Goal: Task Accomplishment & Management: Use online tool/utility

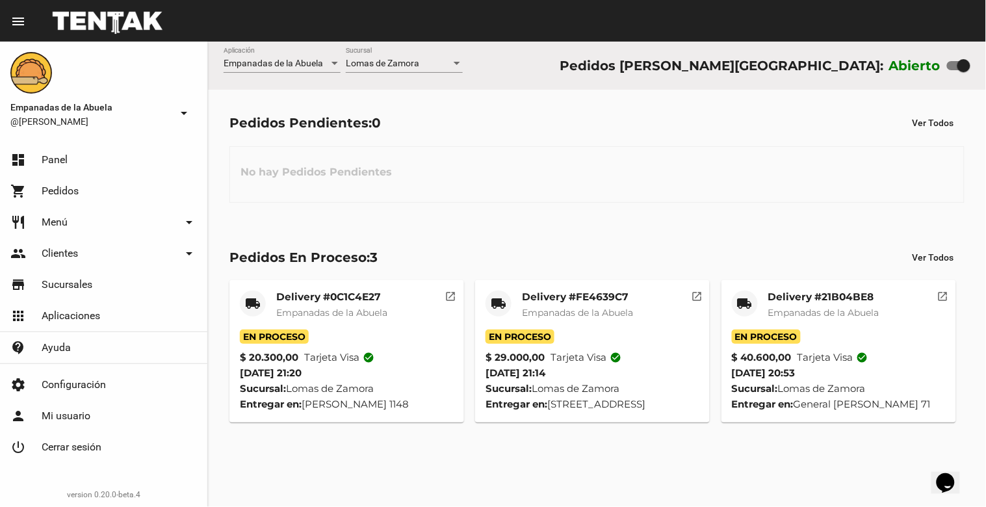
click at [966, 70] on div at bounding box center [963, 65] width 13 height 13
click at [954, 70] on input "checkbox" at bounding box center [953, 70] width 1 height 1
checkbox input "false"
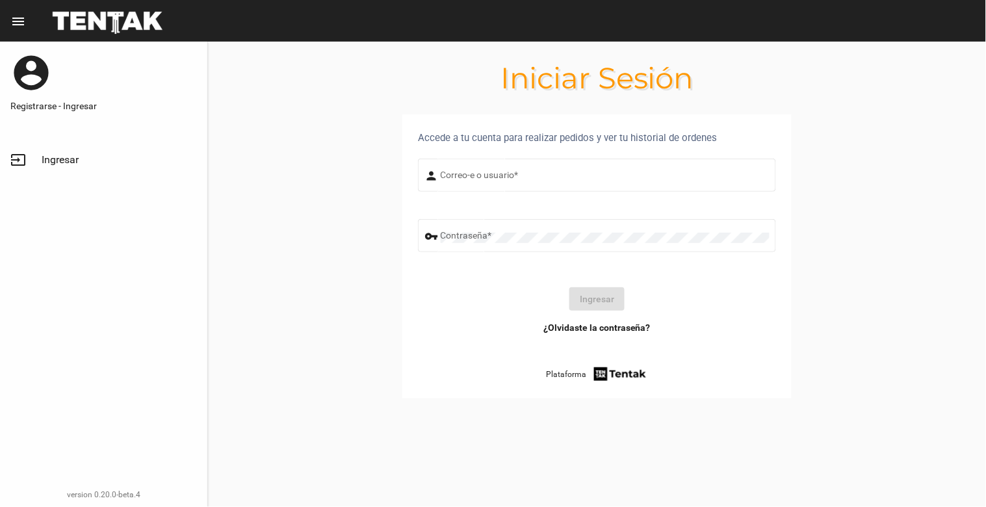
type input "[EMAIL_ADDRESS][DOMAIN_NAME]"
click at [590, 307] on button "Ingresar" at bounding box center [596, 298] width 55 height 23
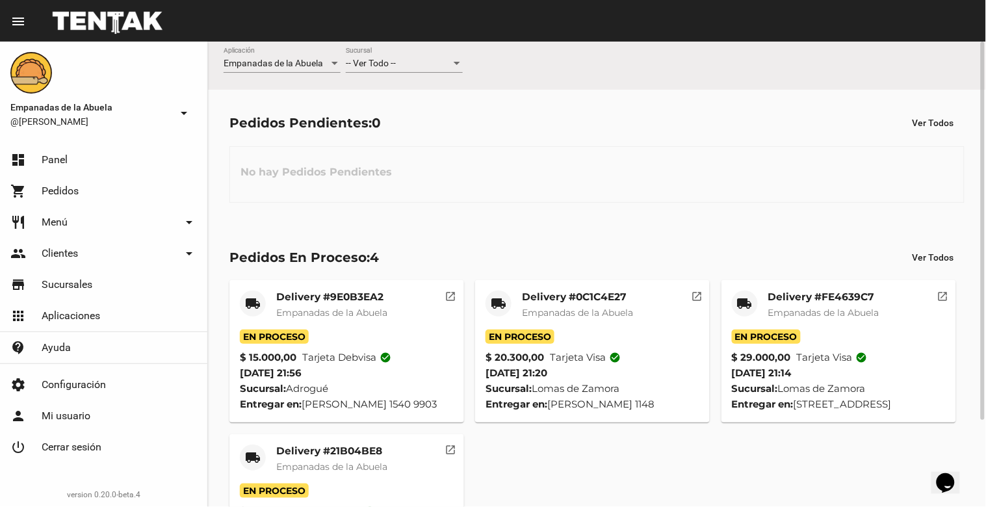
click at [392, 57] on div "-- Ver Todo -- Sucursal" at bounding box center [404, 59] width 117 height 25
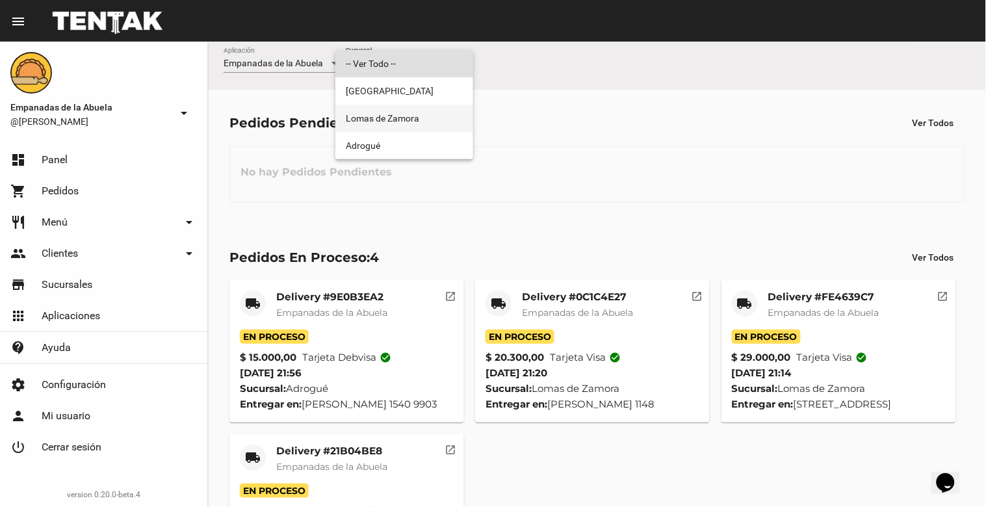
click at [406, 111] on span "Lomas de Zamora" at bounding box center [404, 118] width 117 height 27
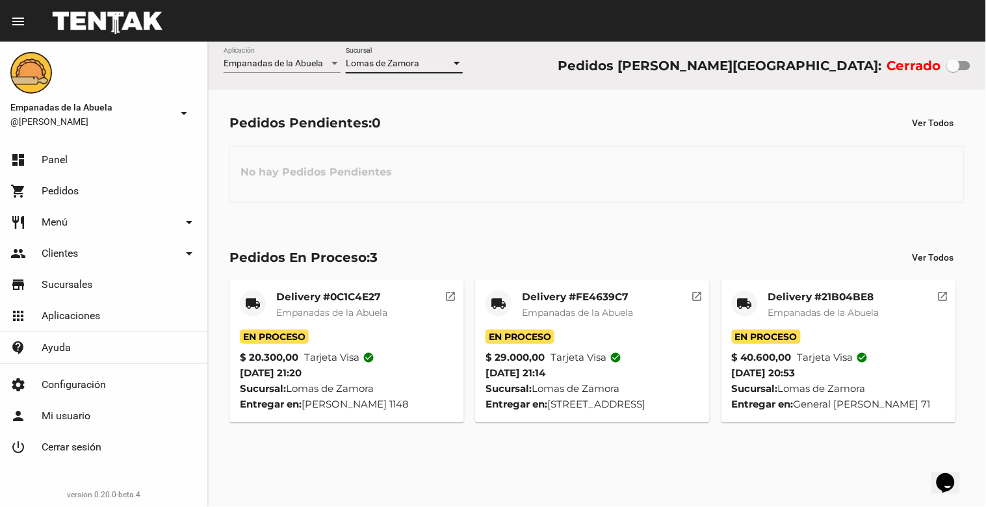
click at [807, 281] on mat-card "local_shipping Delivery #21B04BE8 Empanadas de la Abuela En Proceso $ 40.600,00…" at bounding box center [838, 351] width 235 height 142
click at [804, 298] on mat-card-title "Delivery #21B04BE8" at bounding box center [823, 297] width 111 height 13
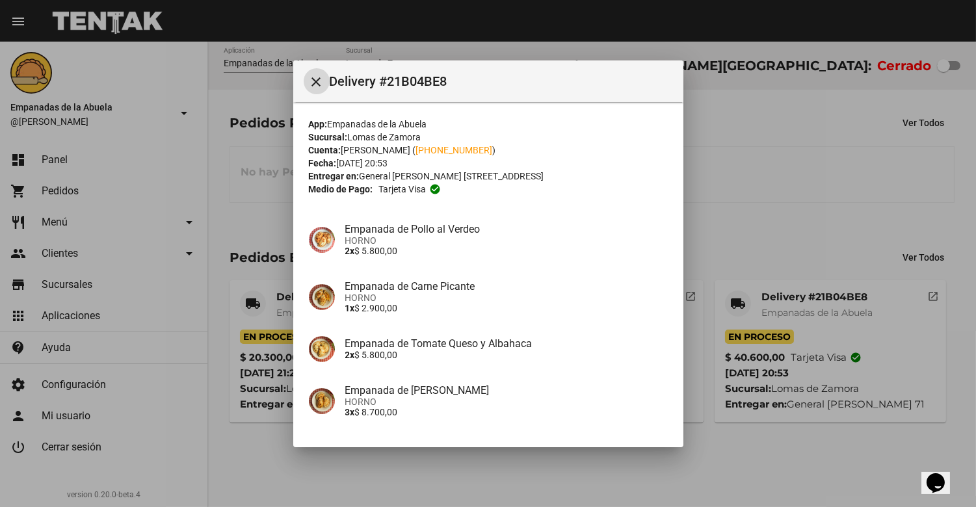
scroll to position [251, 0]
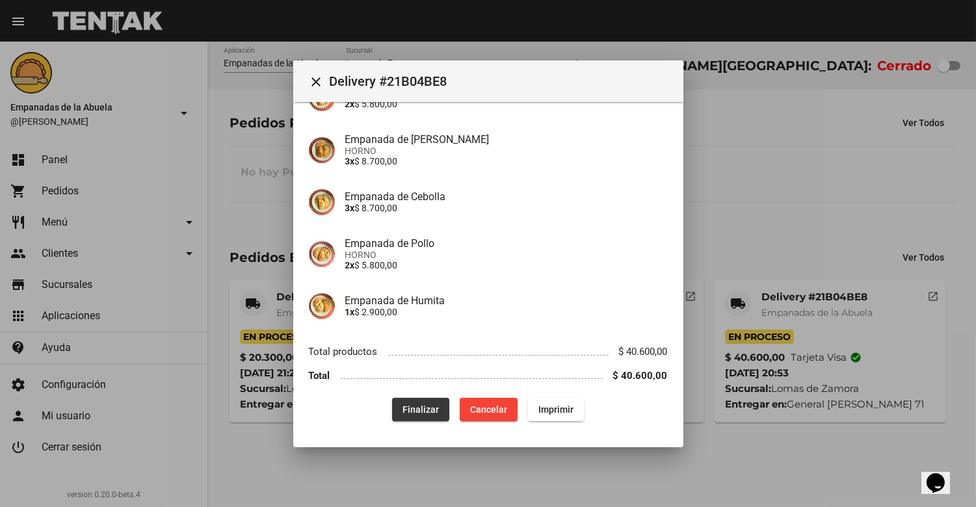
click at [425, 408] on span "Finalizar" at bounding box center [420, 409] width 36 height 10
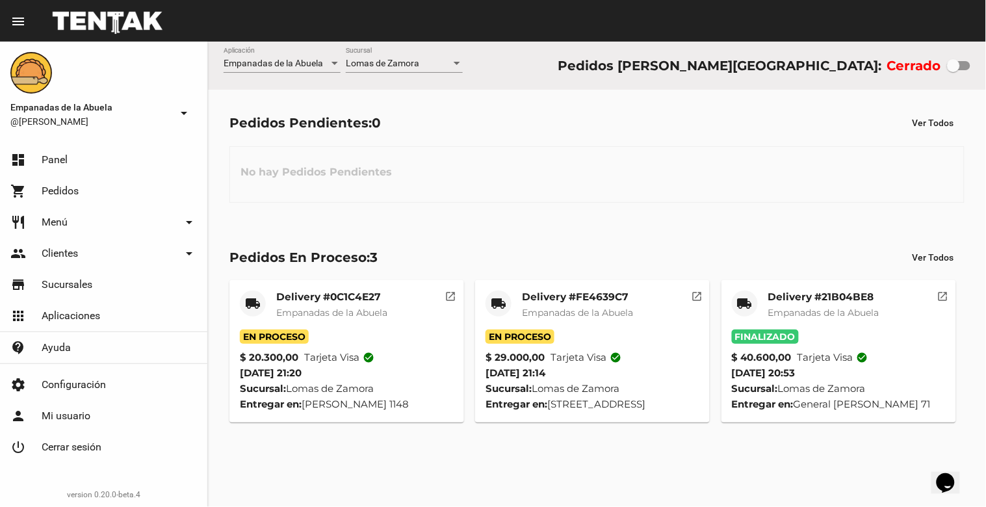
click at [551, 302] on mat-card-title "Delivery #FE4639C7" at bounding box center [577, 297] width 111 height 13
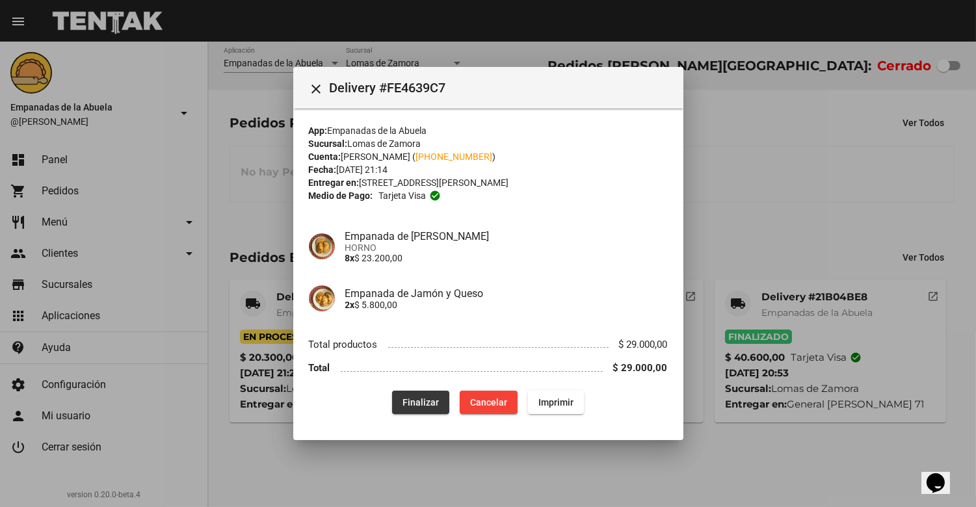
click at [425, 398] on span "Finalizar" at bounding box center [420, 402] width 36 height 10
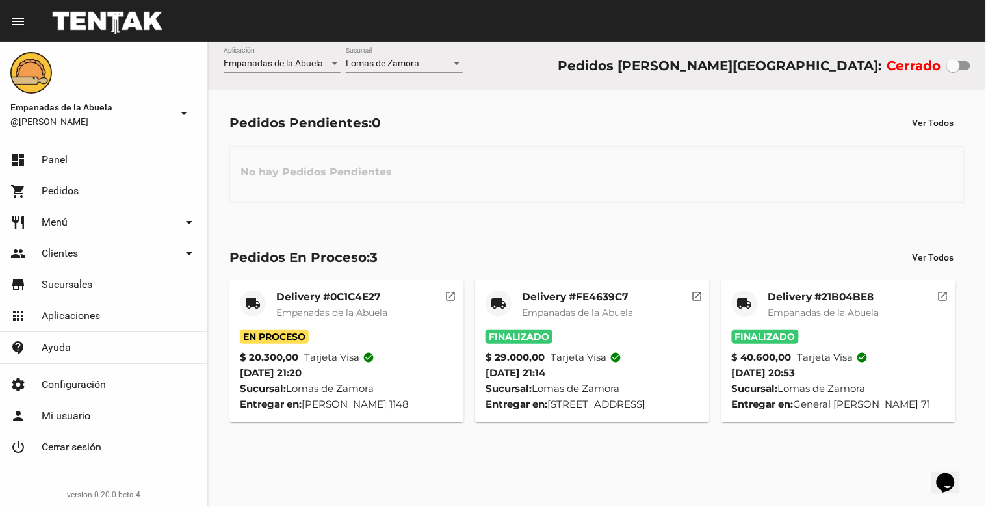
click at [337, 306] on mat-card-subtitle "Empanadas de la Abuela" at bounding box center [331, 312] width 111 height 13
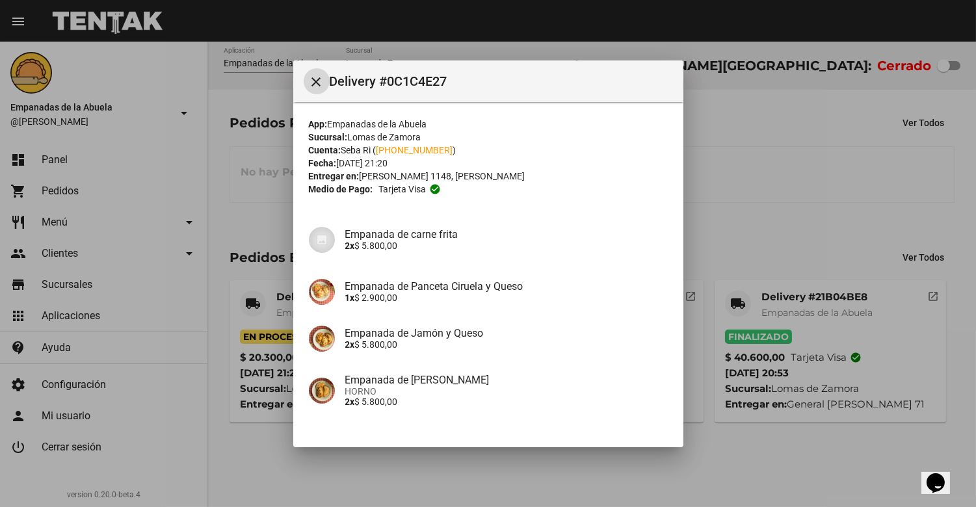
scroll to position [90, 0]
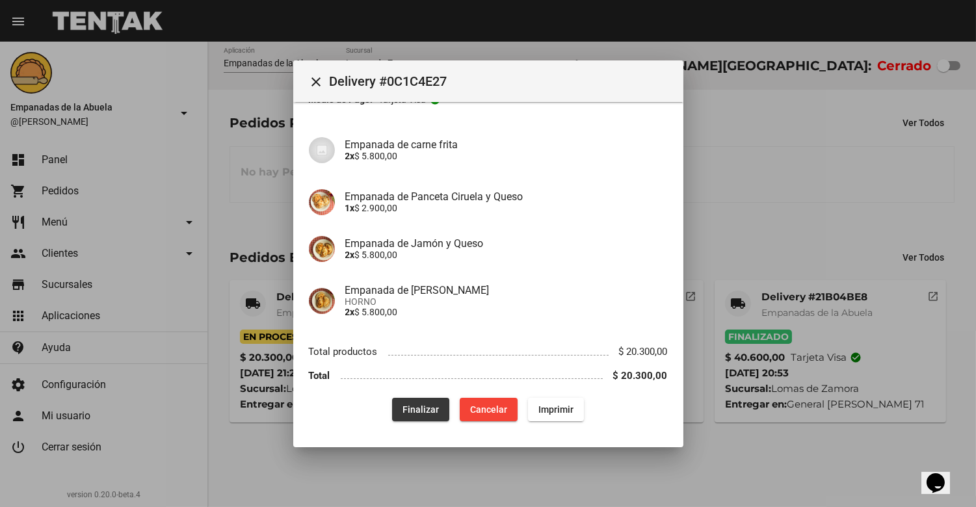
click at [419, 406] on span "Finalizar" at bounding box center [420, 409] width 36 height 10
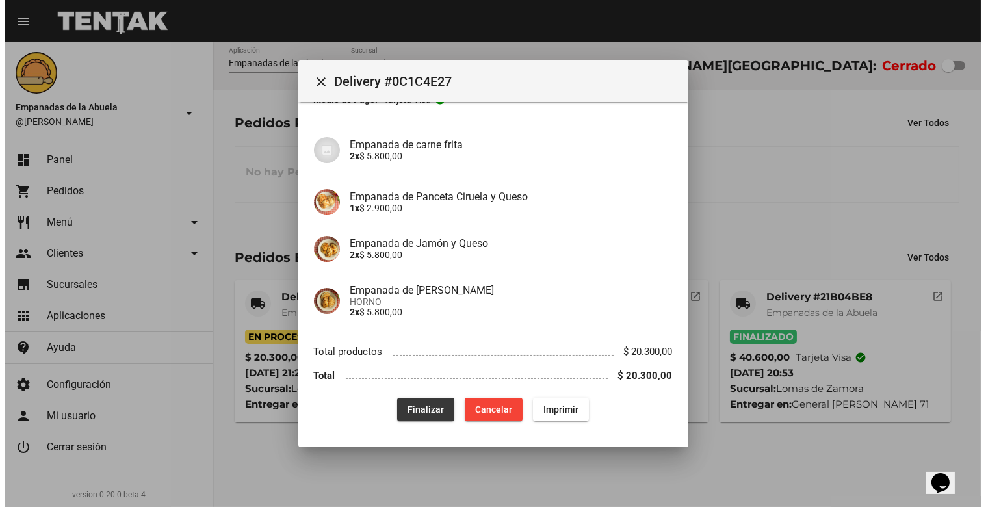
scroll to position [0, 0]
